Goal: Task Accomplishment & Management: Manage account settings

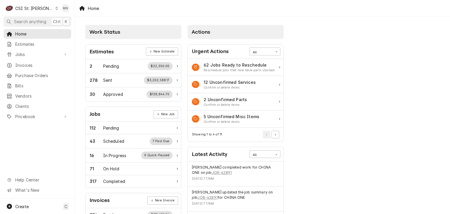
click at [26, 9] on div "CSI St. [PERSON_NAME]" at bounding box center [34, 8] width 38 height 6
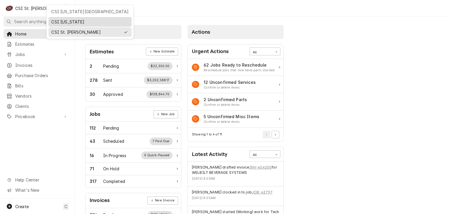
click at [60, 19] on div "CSI [US_STATE]" at bounding box center [89, 22] width 77 height 6
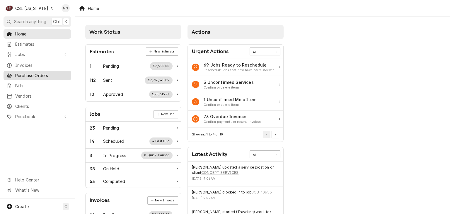
click at [25, 75] on span "Purchase Orders" at bounding box center [41, 75] width 53 height 6
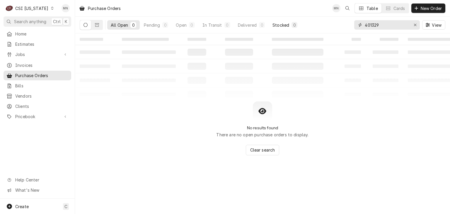
drag, startPoint x: 384, startPoint y: 27, endPoint x: 286, endPoint y: 25, distance: 98.2
click at [293, 25] on div "All Open 0 Pending 0 Open 0 In Transit 0 Delivered 0 Stocked 0 401329 View" at bounding box center [263, 25] width 366 height 16
type input "100409"
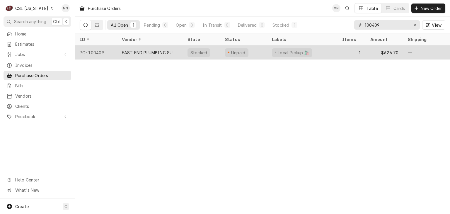
click at [155, 51] on div "EAST END PLUMBING SUPPLY" at bounding box center [150, 53] width 56 height 6
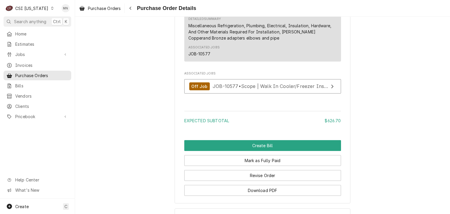
scroll to position [543, 0]
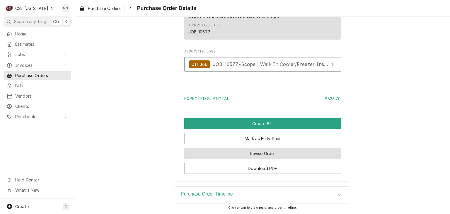
click at [262, 153] on button "Revise Order" at bounding box center [262, 153] width 157 height 11
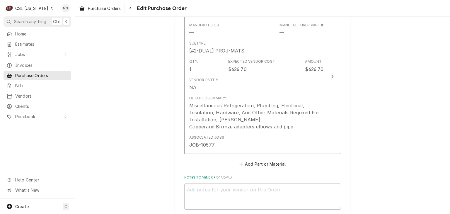
scroll to position [352, 0]
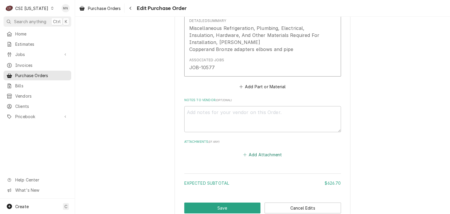
click at [243, 154] on icon "Attachments" at bounding box center [245, 155] width 4 height 4
type textarea "x"
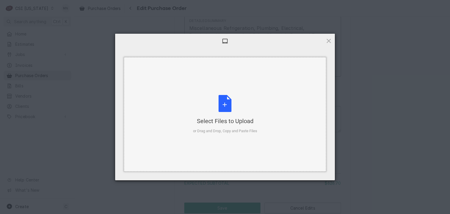
click at [223, 111] on div "Select Files to Upload or Drag and Drop, Copy and Paste Files" at bounding box center [225, 114] width 64 height 39
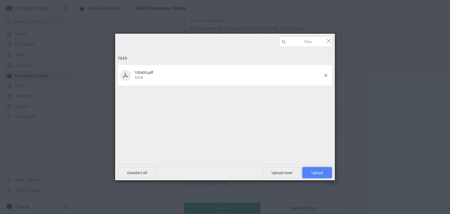
click at [316, 175] on span "Upload 1" at bounding box center [317, 173] width 11 height 4
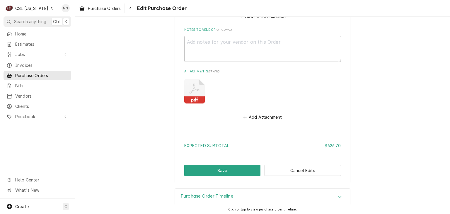
scroll to position [422, 0]
click at [208, 167] on button "Save" at bounding box center [222, 170] width 77 height 11
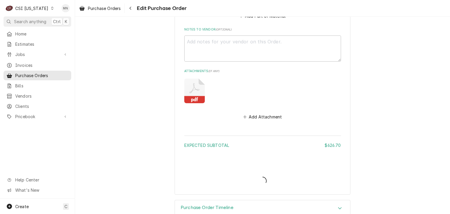
type textarea "x"
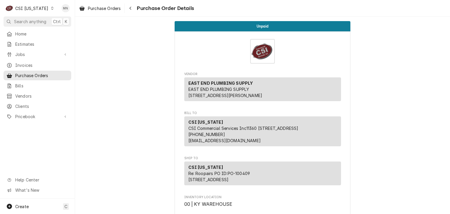
click at [29, 8] on div "CSI [US_STATE]" at bounding box center [31, 8] width 33 height 6
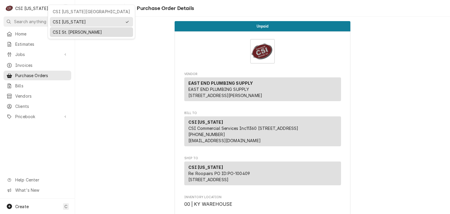
click at [62, 31] on div "CSI St. [PERSON_NAME]" at bounding box center [91, 32] width 77 height 6
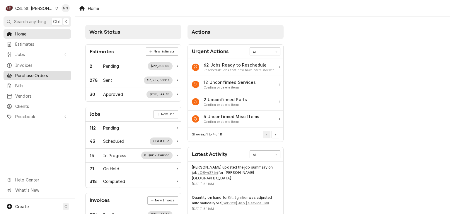
click at [29, 74] on span "Purchase Orders" at bounding box center [41, 75] width 53 height 6
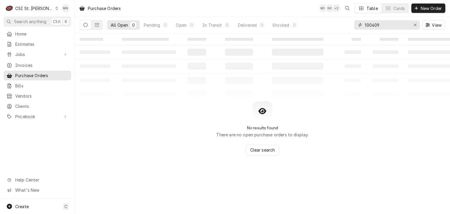
drag, startPoint x: 380, startPoint y: 26, endPoint x: 336, endPoint y: 23, distance: 43.8
click at [337, 23] on div "All Open 0 Pending 0 Open 0 In Transit 0 Delivered 0 Stocked 0 100409 View" at bounding box center [263, 25] width 366 height 16
type input "401318"
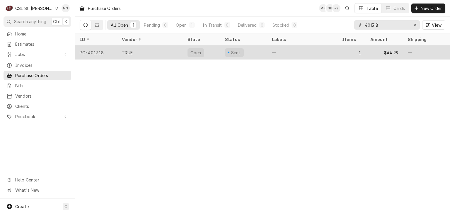
click at [162, 49] on div "TRUE" at bounding box center [150, 52] width 66 height 14
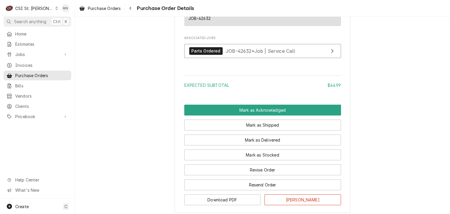
scroll to position [485, 0]
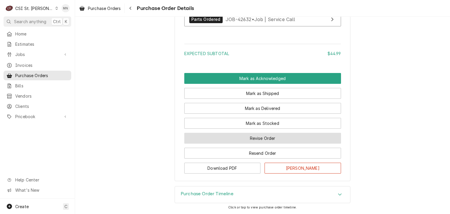
click at [273, 140] on button "Revise Order" at bounding box center [262, 138] width 157 height 11
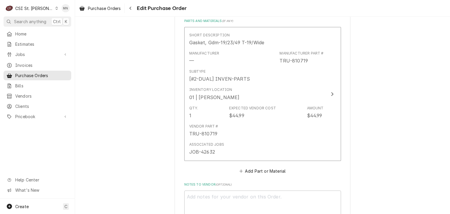
scroll to position [381, 0]
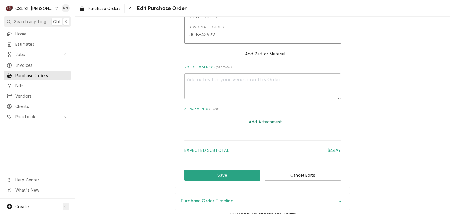
click at [266, 123] on button "Add Attachment" at bounding box center [262, 122] width 41 height 8
type textarea "x"
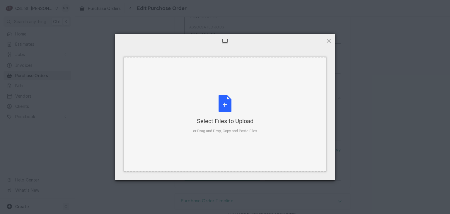
click at [239, 112] on div "Select Files to Upload or Drag and Drop, Copy and Paste Files" at bounding box center [225, 114] width 64 height 39
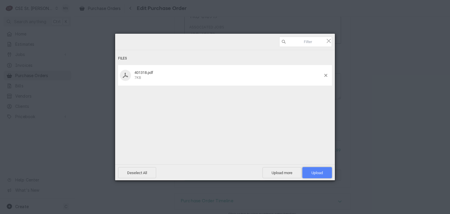
click at [315, 171] on span "Upload 1" at bounding box center [317, 173] width 11 height 4
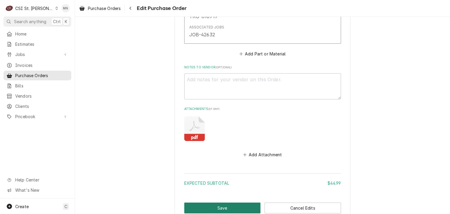
click at [218, 206] on button "Save" at bounding box center [222, 208] width 77 height 11
type textarea "x"
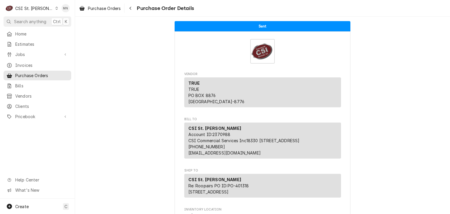
click at [32, 9] on div "CSI St. [PERSON_NAME]" at bounding box center [34, 8] width 38 height 6
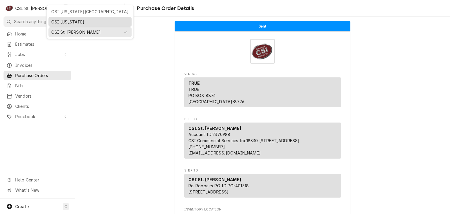
click at [61, 22] on div "CSI [US_STATE]" at bounding box center [89, 22] width 77 height 6
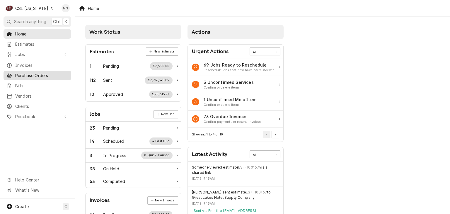
click at [26, 73] on span "Purchase Orders" at bounding box center [41, 75] width 53 height 6
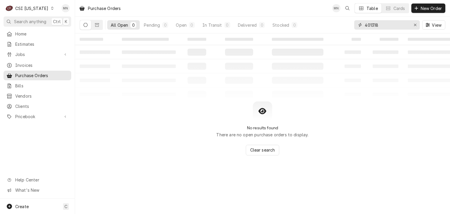
drag, startPoint x: 389, startPoint y: 24, endPoint x: 347, endPoint y: 28, distance: 42.3
click at [347, 27] on div "All Open 0 Pending 0 Open 0 In Transit 0 Delivered 0 Stocked 0 401318 View" at bounding box center [263, 25] width 366 height 16
type input "100416"
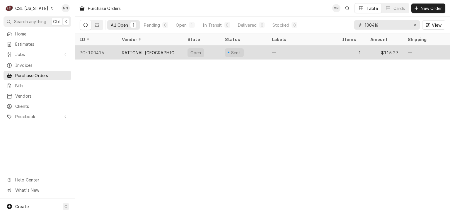
click at [151, 50] on div "RATIONAL [GEOGRAPHIC_DATA]" at bounding box center [150, 53] width 56 height 6
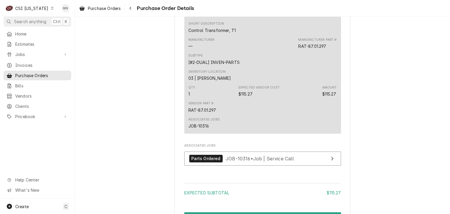
scroll to position [440, 0]
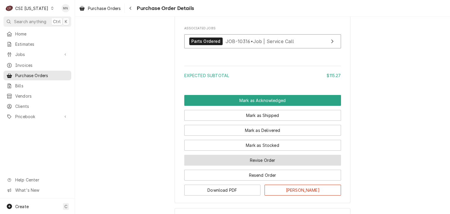
click at [278, 166] on button "Revise Order" at bounding box center [262, 160] width 157 height 11
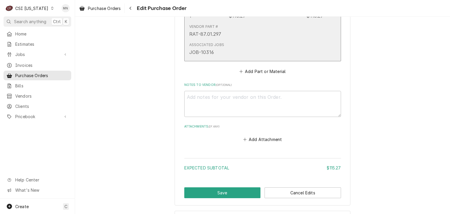
scroll to position [345, 0]
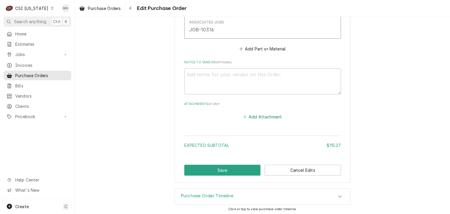
click at [258, 117] on button "Add Attachment" at bounding box center [262, 117] width 41 height 8
type textarea "x"
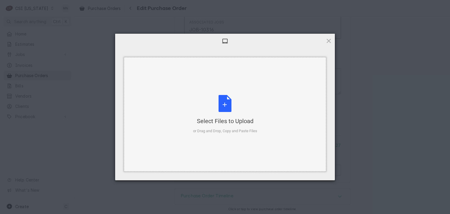
click at [220, 109] on div "Select Files to Upload or Drag and Drop, Copy and Paste Files" at bounding box center [225, 114] width 64 height 39
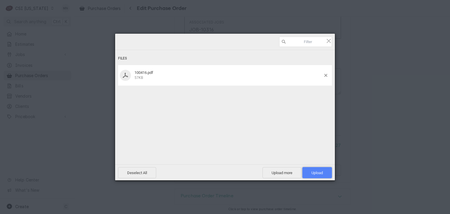
click at [317, 169] on span "Upload 1" at bounding box center [318, 172] width 30 height 11
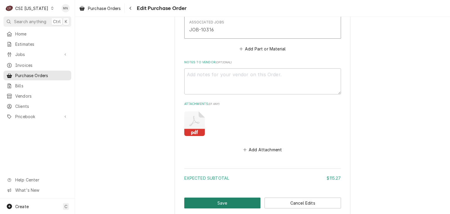
click at [206, 199] on button "Save" at bounding box center [222, 203] width 77 height 11
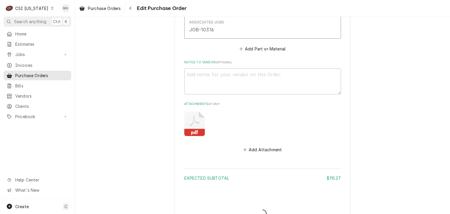
type textarea "x"
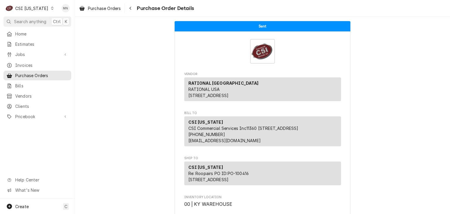
click at [26, 7] on div "CSI [US_STATE]" at bounding box center [31, 8] width 33 height 6
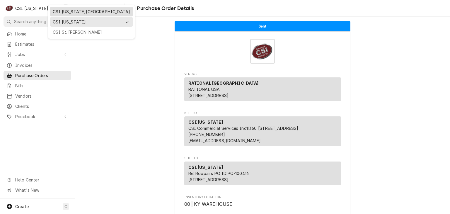
click at [60, 9] on div "CSI [US_STATE][GEOGRAPHIC_DATA]" at bounding box center [91, 12] width 77 height 6
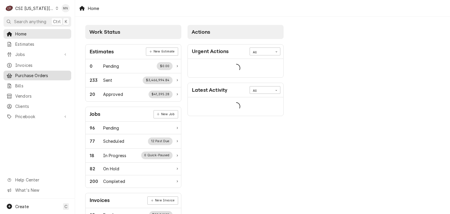
click at [26, 77] on link "Purchase Orders" at bounding box center [38, 76] width 68 height 10
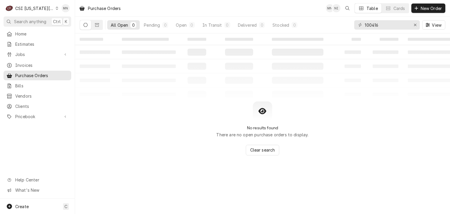
drag, startPoint x: 390, startPoint y: 18, endPoint x: 384, endPoint y: 23, distance: 7.3
click at [384, 23] on div "100416 View" at bounding box center [399, 25] width 91 height 16
drag, startPoint x: 386, startPoint y: 23, endPoint x: 327, endPoint y: 26, distance: 59.3
click at [327, 26] on div "All Open 0 Pending 0 Open 0 In Transit 0 Delivered 0 Stocked 0 100416 View" at bounding box center [263, 25] width 366 height 16
type input "401252"
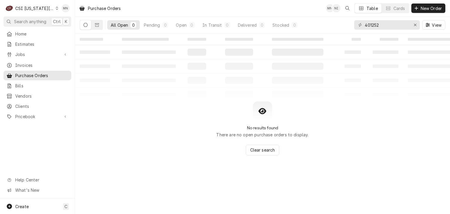
click at [88, 23] on button "Dynamic Content Wrapper" at bounding box center [85, 24] width 11 height 9
click at [99, 22] on button "Dynamic Content Wrapper" at bounding box center [96, 24] width 11 height 9
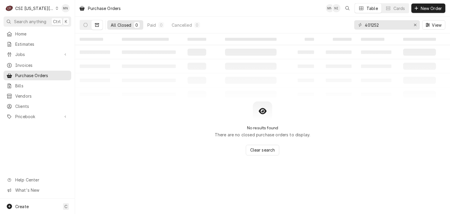
click at [32, 5] on div "C CSI [US_STATE] City" at bounding box center [32, 8] width 57 height 12
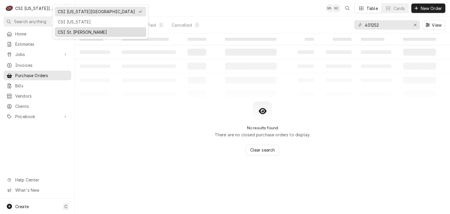
click at [72, 30] on div "CSI St. Louis" at bounding box center [101, 32] width 86 height 6
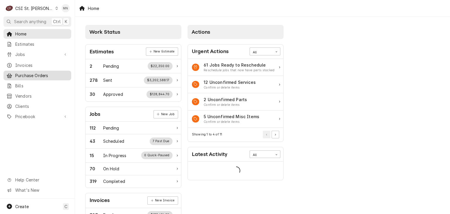
click at [33, 74] on span "Purchase Orders" at bounding box center [41, 75] width 53 height 6
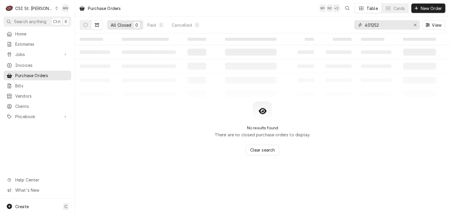
drag, startPoint x: 392, startPoint y: 25, endPoint x: 326, endPoint y: 26, distance: 65.7
click at [326, 26] on div "All Closed 0 Paid 0 Cancelled 0 401252 View" at bounding box center [263, 25] width 366 height 16
click at [88, 24] on button "Dynamic Content Wrapper" at bounding box center [85, 24] width 11 height 9
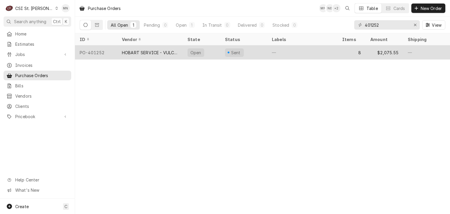
click at [129, 51] on div "HOBART SERVICE - VULCAN" at bounding box center [150, 53] width 56 height 6
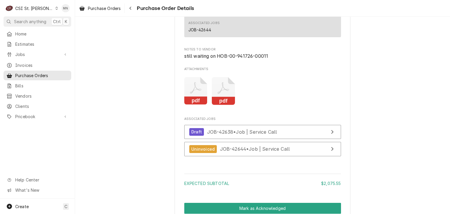
scroll to position [1378, 0]
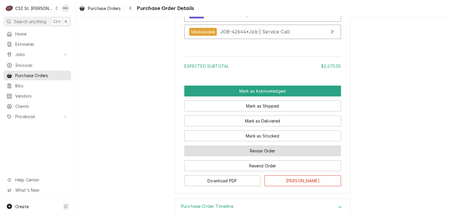
click at [276, 156] on button "Revise Order" at bounding box center [262, 150] width 157 height 11
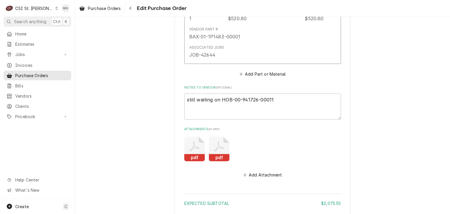
scroll to position [1349, 0]
click at [266, 173] on button "Add Attachment" at bounding box center [262, 174] width 41 height 8
type textarea "x"
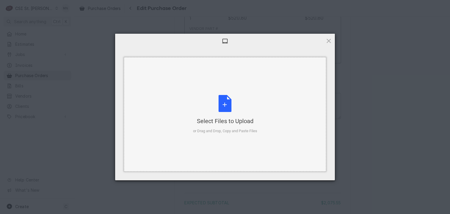
click at [229, 115] on div "Select Files to Upload or Drag and Drop, Copy and Paste Files" at bounding box center [225, 114] width 64 height 39
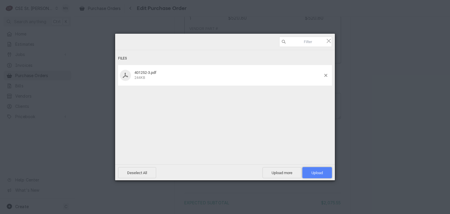
click at [317, 175] on span "Upload 1" at bounding box center [318, 172] width 30 height 11
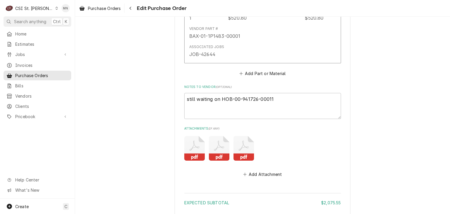
scroll to position [1405, 0]
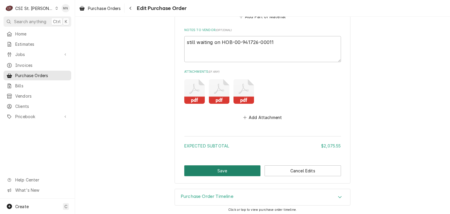
click at [216, 171] on button "Save" at bounding box center [222, 170] width 77 height 11
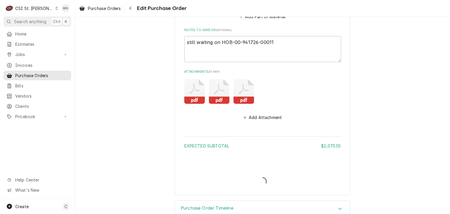
type textarea "x"
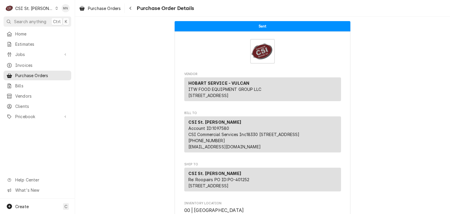
click at [41, 8] on div "CSI St. Louis" at bounding box center [34, 8] width 38 height 6
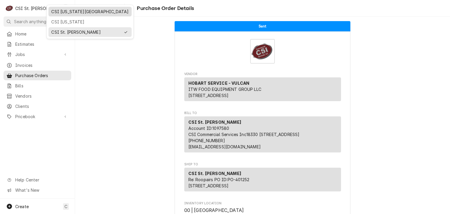
click at [60, 13] on div "CSI [US_STATE][GEOGRAPHIC_DATA]" at bounding box center [89, 12] width 77 height 6
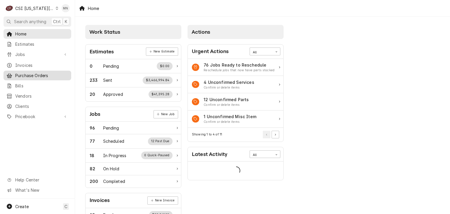
click at [30, 73] on span "Purchase Orders" at bounding box center [41, 75] width 53 height 6
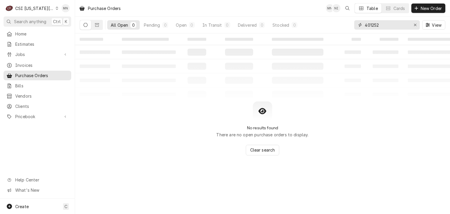
drag, startPoint x: 387, startPoint y: 29, endPoint x: 302, endPoint y: 25, distance: 84.5
click at [302, 25] on div "All Open 0 Pending 0 Open 0 In Transit 0 Delivered 0 Stocked 0 401252 View" at bounding box center [263, 25] width 366 height 16
type input "301529"
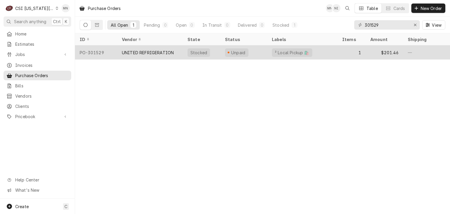
click at [140, 57] on div "UNITED REFRIGERATION" at bounding box center [150, 52] width 66 height 14
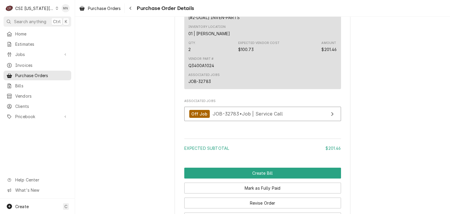
scroll to position [536, 0]
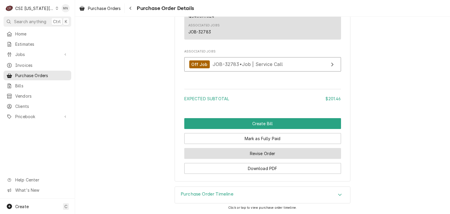
click at [284, 151] on button "Revise Order" at bounding box center [262, 153] width 157 height 11
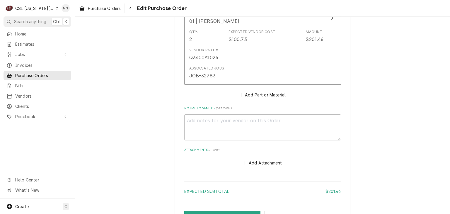
scroll to position [368, 0]
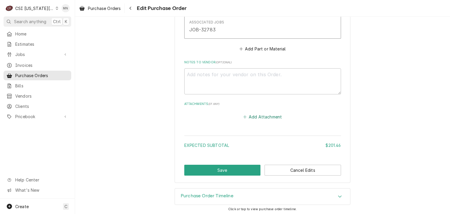
click at [252, 114] on button "Add Attachment" at bounding box center [262, 117] width 41 height 8
type textarea "x"
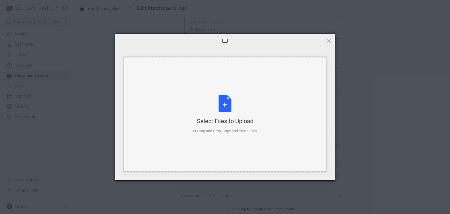
click at [216, 100] on div "Select Files to Upload or Drag and Drop, Copy and Paste Files" at bounding box center [225, 114] width 64 height 39
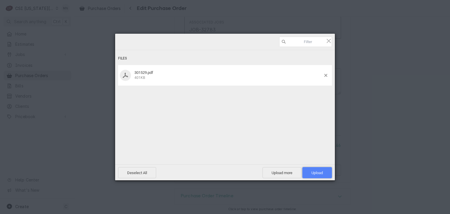
click at [318, 171] on span "Upload 1" at bounding box center [317, 173] width 11 height 4
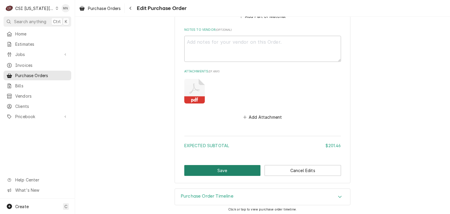
scroll to position [401, 0]
click at [220, 170] on button "Save" at bounding box center [222, 170] width 77 height 11
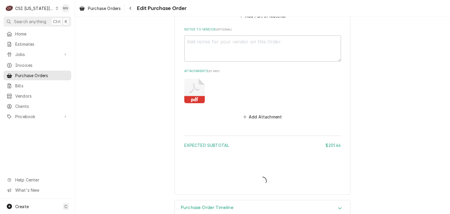
type textarea "x"
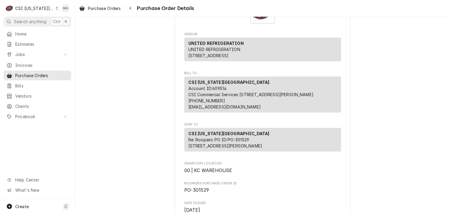
scroll to position [117, 0]
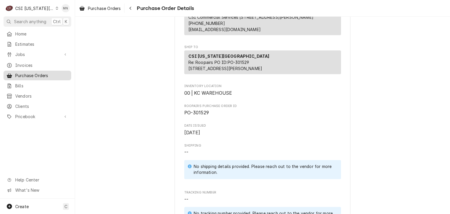
click at [39, 74] on span "Purchase Orders" at bounding box center [41, 75] width 53 height 6
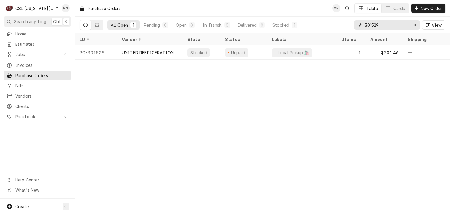
drag, startPoint x: 391, startPoint y: 28, endPoint x: 269, endPoint y: 28, distance: 122.8
click at [269, 28] on div "All Open 1 Pending 0 Open 0 In Transit 0 Delivered 0 Stocked 1 301529 View" at bounding box center [263, 25] width 366 height 16
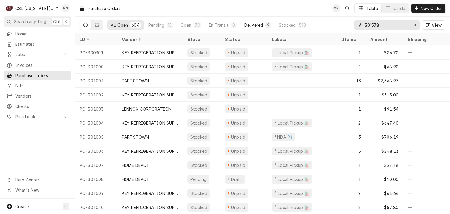
type input "301578"
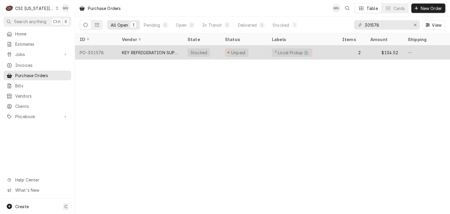
click at [155, 53] on div "KEY REFRIGERATION SUPPLY" at bounding box center [150, 53] width 56 height 6
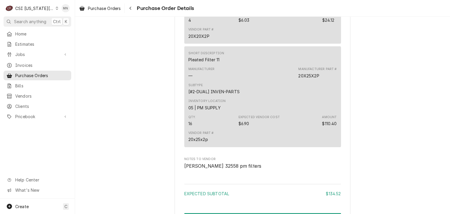
scroll to position [611, 0]
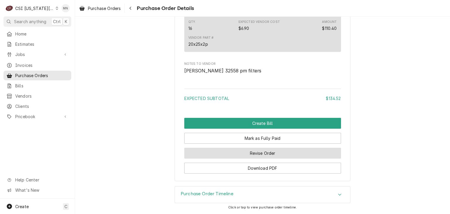
click at [242, 156] on button "Revise Order" at bounding box center [262, 153] width 157 height 11
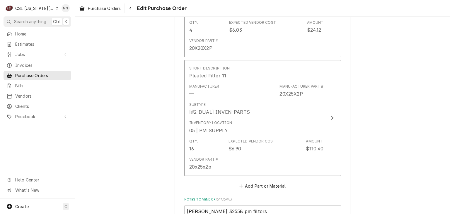
scroll to position [489, 0]
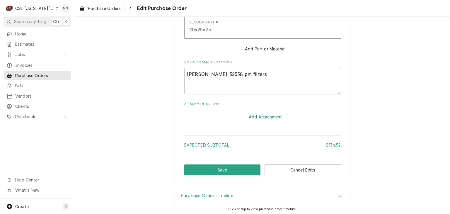
click at [260, 113] on button "Add Attachment" at bounding box center [262, 117] width 41 height 8
type textarea "x"
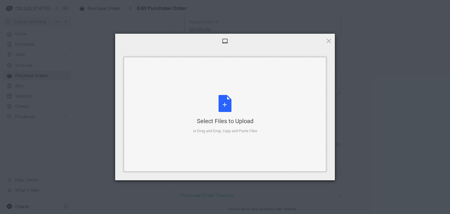
click at [226, 112] on div "Select Files to Upload or Drag and Drop, Copy and Paste Files" at bounding box center [225, 114] width 64 height 39
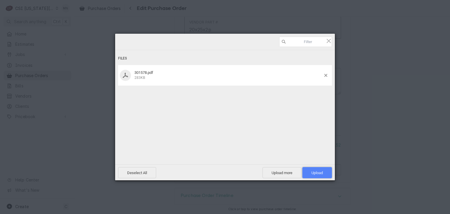
click at [319, 174] on span "Upload 1" at bounding box center [317, 173] width 11 height 4
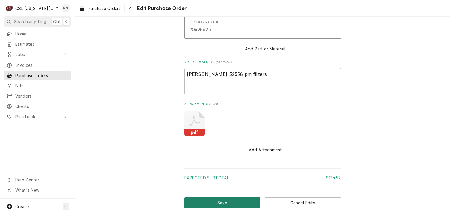
click at [202, 203] on button "Save" at bounding box center [222, 202] width 77 height 11
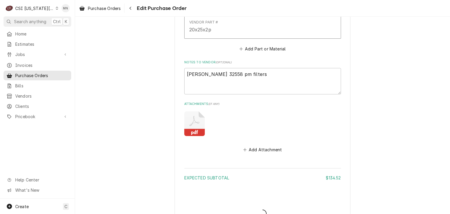
type textarea "x"
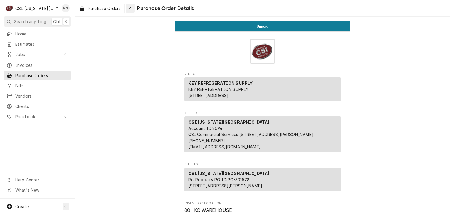
click at [132, 7] on icon "Navigate back" at bounding box center [130, 8] width 3 height 4
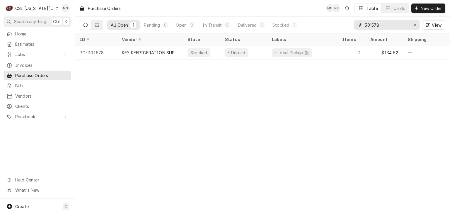
drag, startPoint x: 389, startPoint y: 26, endPoint x: 303, endPoint y: 27, distance: 85.9
click at [303, 26] on div "All Open 1 Pending 0 Open 0 In Transit 0 Delivered 0 Stocked 1 301578 View" at bounding box center [263, 25] width 366 height 16
type input "301600"
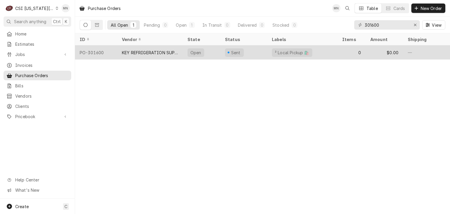
click at [178, 53] on div "KEY REFRIGERATION SUPPLY" at bounding box center [150, 53] width 56 height 6
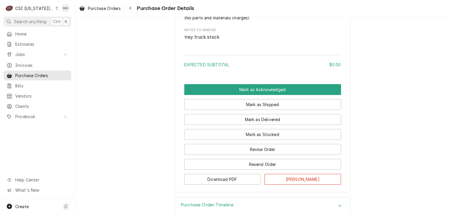
scroll to position [381, 0]
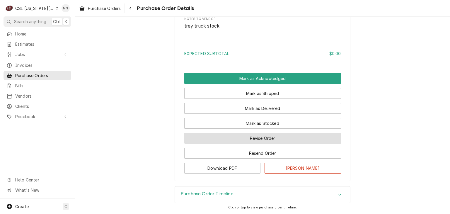
click at [289, 138] on button "Revise Order" at bounding box center [262, 138] width 157 height 11
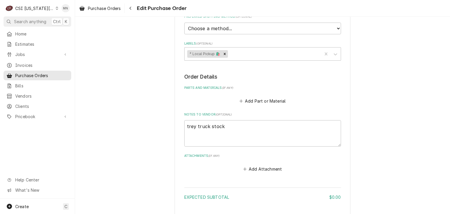
scroll to position [228, 0]
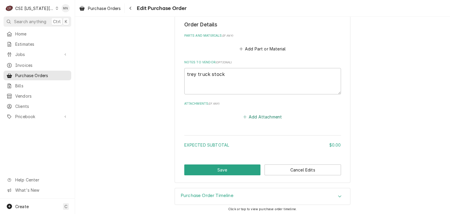
click at [270, 114] on button "Add Attachment" at bounding box center [262, 117] width 41 height 8
type textarea "x"
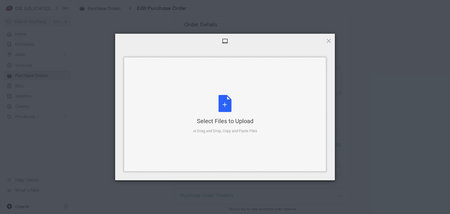
click at [225, 100] on div "Select Files to Upload or Drag and Drop, Copy and Paste Files" at bounding box center [225, 114] width 64 height 39
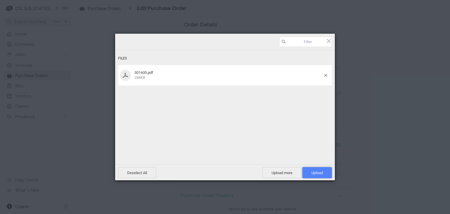
click at [330, 175] on span "Upload 1" at bounding box center [318, 172] width 30 height 11
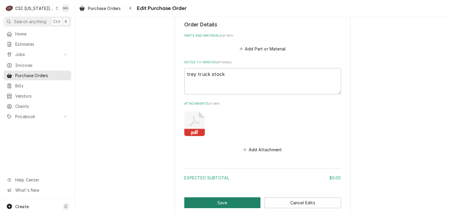
click at [224, 199] on button "Save" at bounding box center [222, 202] width 77 height 11
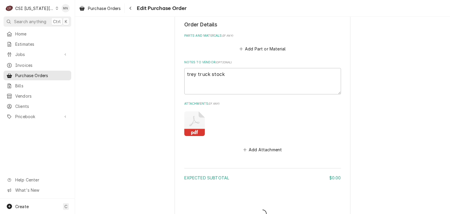
type textarea "x"
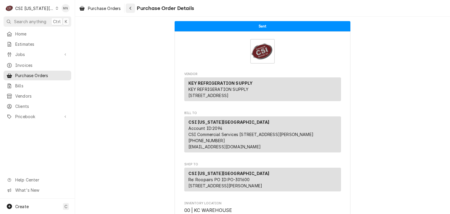
click at [131, 8] on icon "Navigate back" at bounding box center [131, 8] width 2 height 3
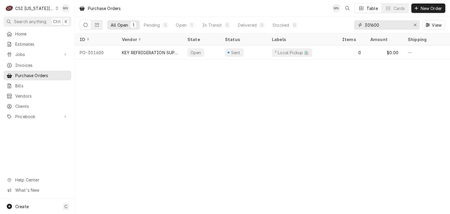
drag, startPoint x: 389, startPoint y: 25, endPoint x: 345, endPoint y: 21, distance: 44.4
click at [346, 21] on div "All Open 1 Pending 0 Open 1 In Transit 0 Delivered 0 Stocked 0 301600 View" at bounding box center [263, 25] width 366 height 16
type input "301608"
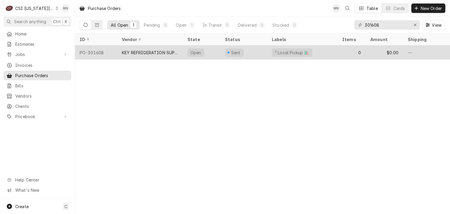
click at [164, 50] on div "KEY REFRIGERATION SUPPLY" at bounding box center [150, 53] width 56 height 6
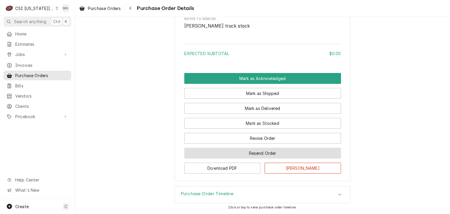
scroll to position [381, 0]
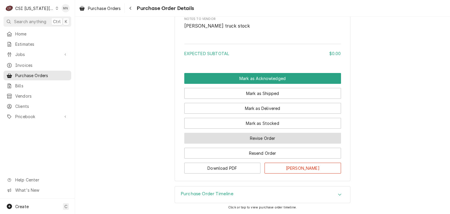
click at [273, 136] on button "Revise Order" at bounding box center [262, 138] width 157 height 11
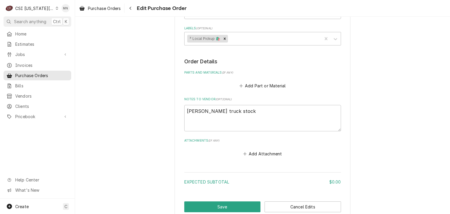
scroll to position [228, 0]
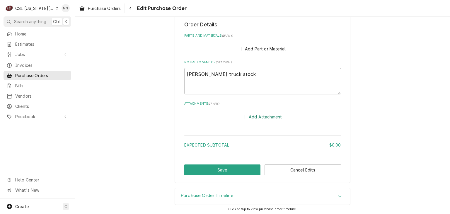
click at [266, 116] on button "Add Attachment" at bounding box center [262, 117] width 41 height 8
type textarea "x"
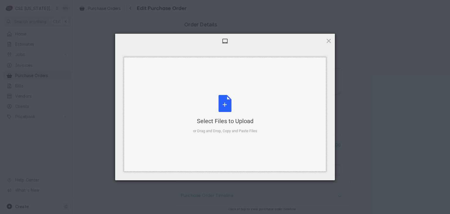
click at [237, 114] on div "Select Files to Upload or Drag and Drop, Copy and Paste Files" at bounding box center [225, 114] width 64 height 39
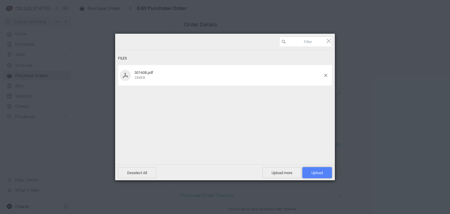
click at [321, 171] on span "Upload 1" at bounding box center [317, 173] width 11 height 4
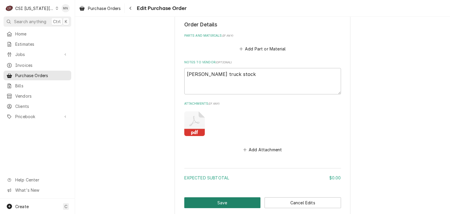
click at [221, 199] on button "Save" at bounding box center [222, 202] width 77 height 11
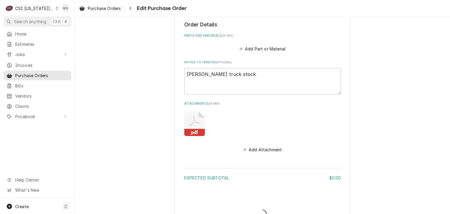
type textarea "x"
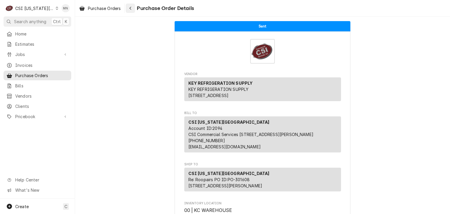
click at [133, 10] on div "Navigate back" at bounding box center [131, 8] width 6 height 6
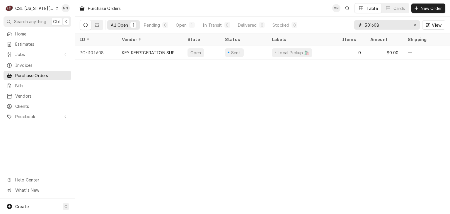
drag, startPoint x: 389, startPoint y: 26, endPoint x: 328, endPoint y: 20, distance: 61.3
click at [328, 20] on div "All Open 1 Pending 0 Open 1 In Transit 0 Delivered 0 Stocked 0 301608 View" at bounding box center [263, 25] width 366 height 16
type input "301603"
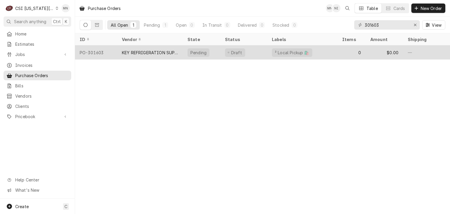
click at [168, 53] on div "KEY REFRIGERATION SUPPLY" at bounding box center [150, 53] width 56 height 6
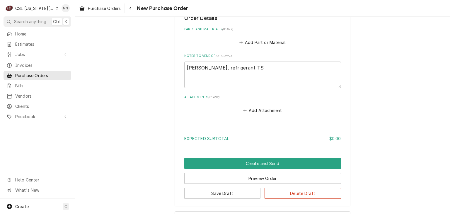
scroll to position [258, 0]
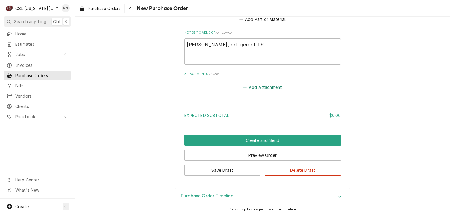
click at [262, 87] on button "Add Attachment" at bounding box center [262, 87] width 41 height 8
type textarea "x"
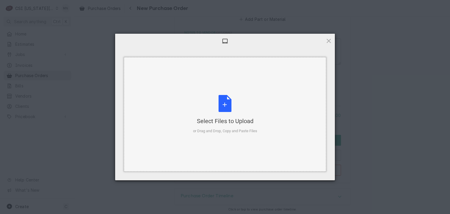
click at [232, 105] on div "Select Files to Upload or Drag and Drop, Copy and Paste Files" at bounding box center [225, 114] width 64 height 39
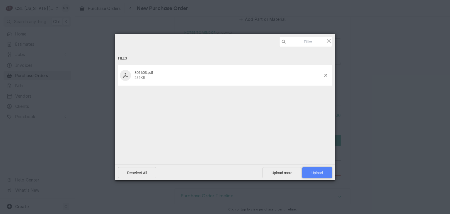
click at [324, 168] on span "Upload 1" at bounding box center [318, 172] width 30 height 11
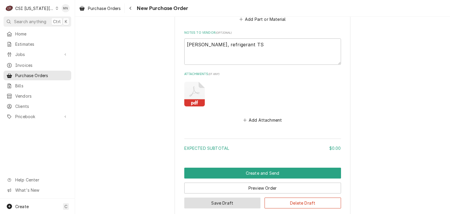
click at [224, 200] on button "Save Draft" at bounding box center [222, 203] width 77 height 11
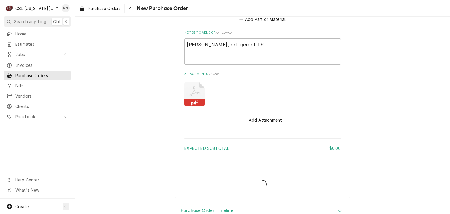
type textarea "x"
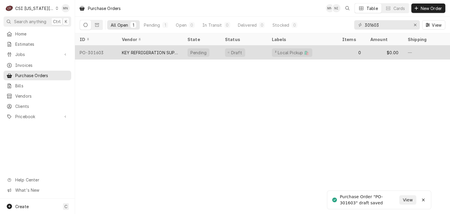
click at [159, 55] on div "KEY REFRIGERATION SUPPLY" at bounding box center [150, 52] width 66 height 14
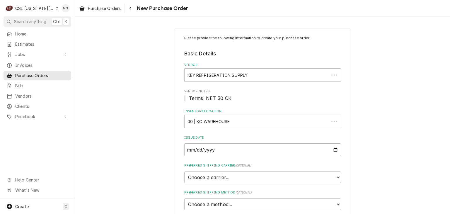
type textarea "x"
